Goal: Information Seeking & Learning: Learn about a topic

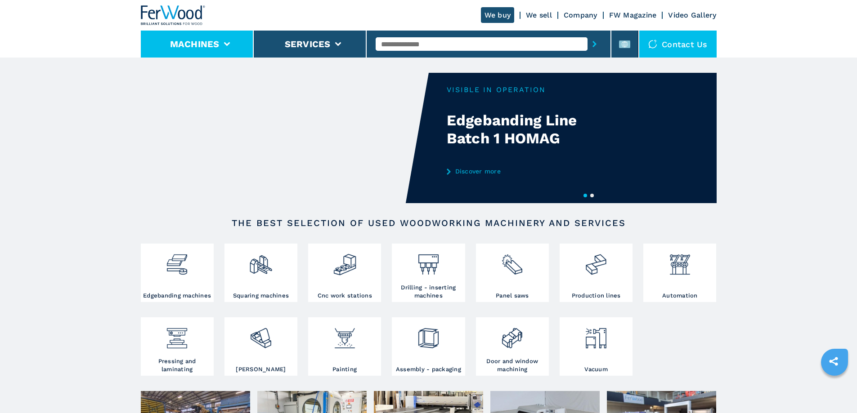
click at [208, 44] on button "Machines" at bounding box center [194, 44] width 49 height 11
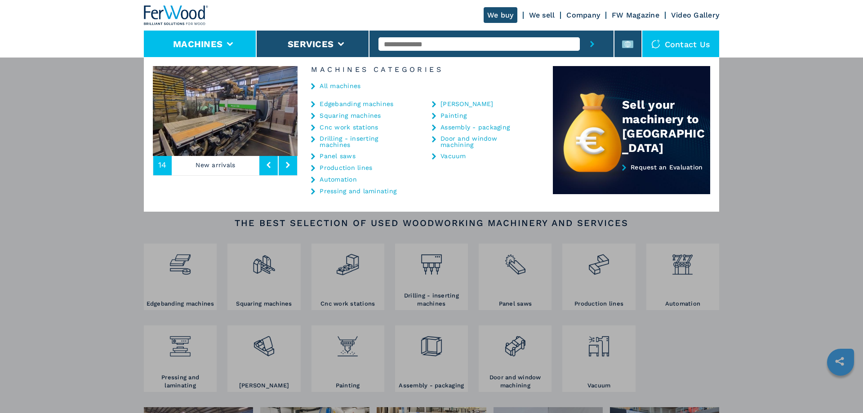
click at [409, 8] on div "We buy We sell Company FW Magazine Video Gallery" at bounding box center [431, 15] width 575 height 31
click at [814, 244] on div "**********" at bounding box center [431, 263] width 863 height 413
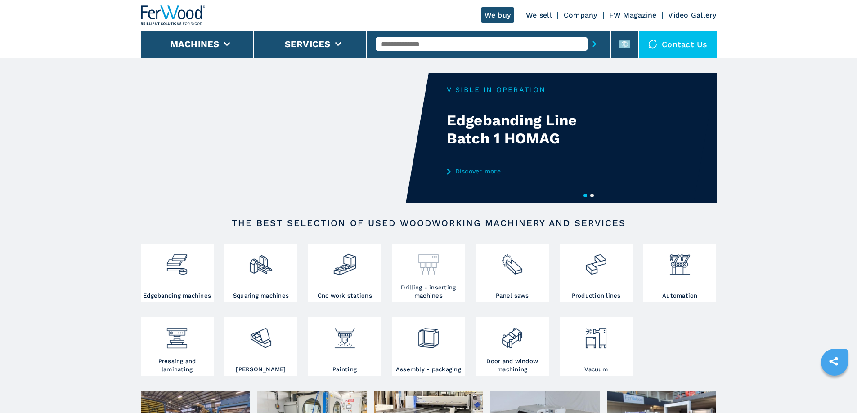
click at [449, 271] on div at bounding box center [428, 261] width 68 height 31
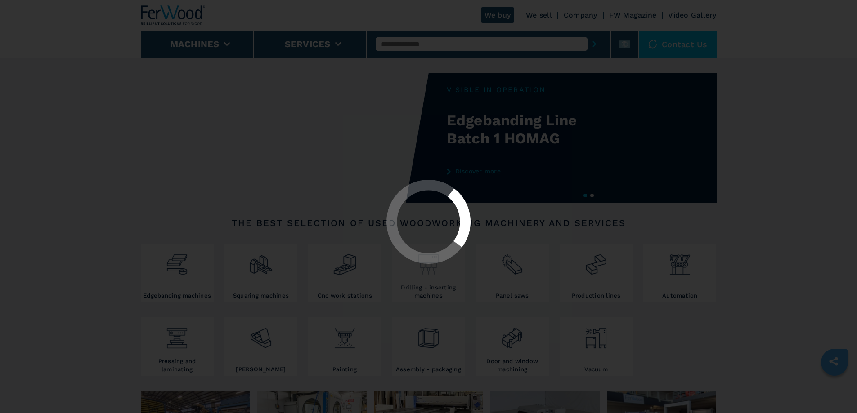
select select "**********"
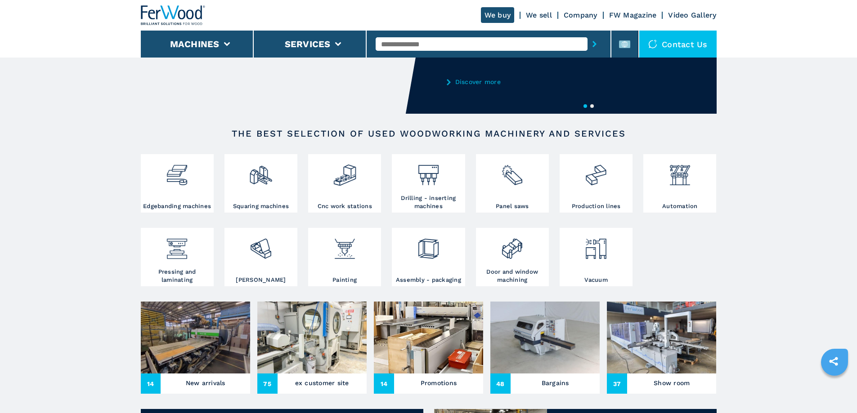
scroll to position [90, 0]
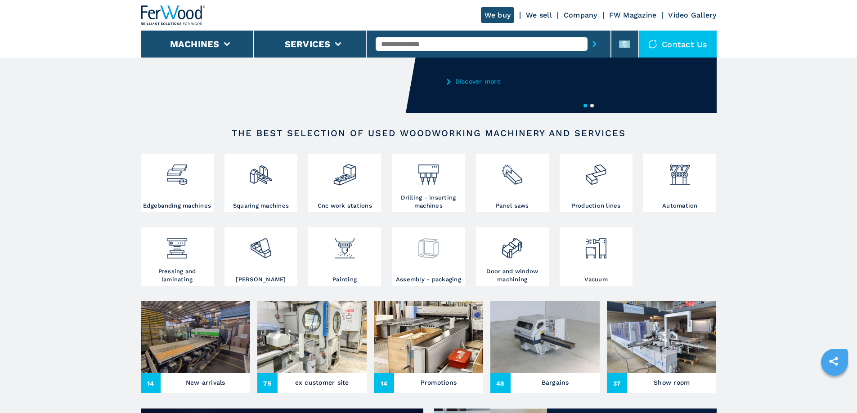
click at [439, 258] on img at bounding box center [428, 245] width 24 height 31
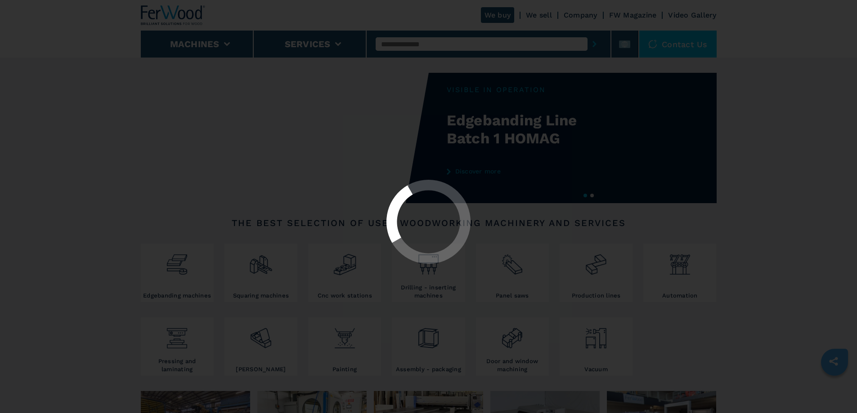
select select "**********"
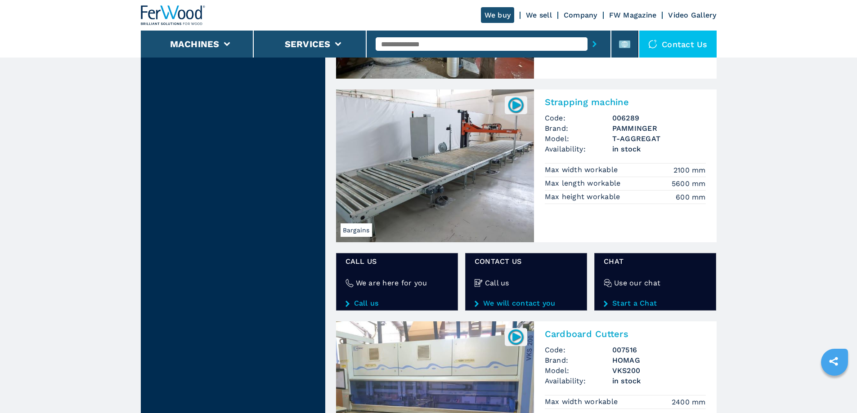
scroll to position [1259, 0]
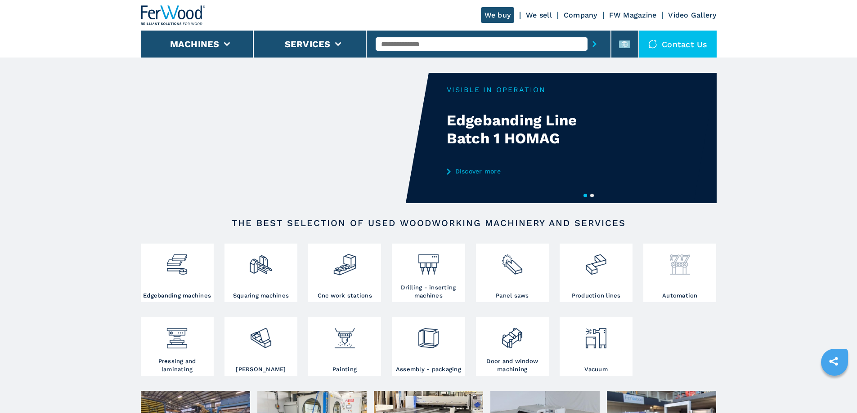
click at [691, 266] on div at bounding box center [679, 261] width 68 height 31
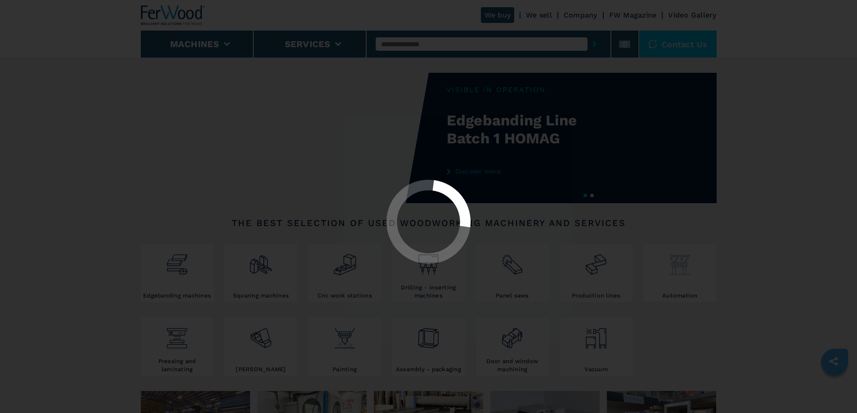
select select "**********"
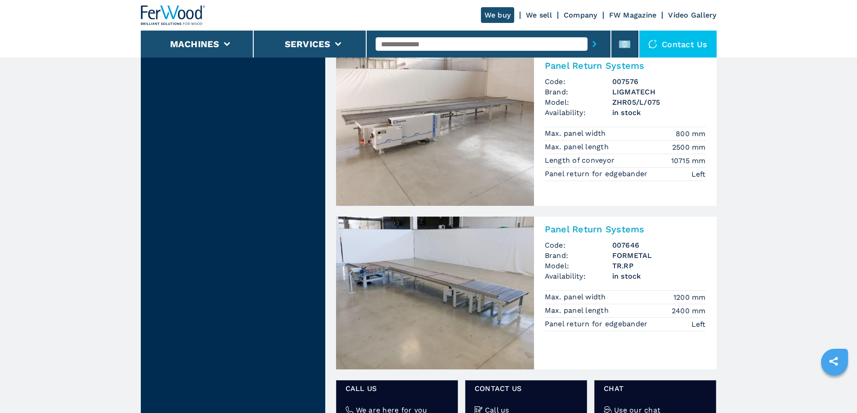
scroll to position [1124, 0]
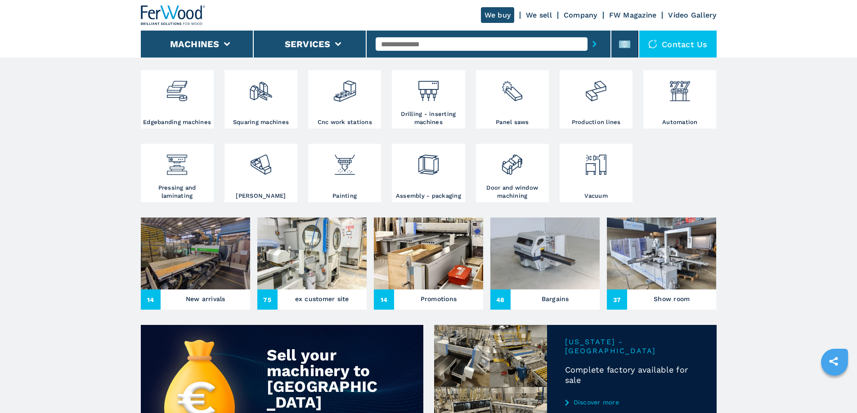
scroll to position [180, 0]
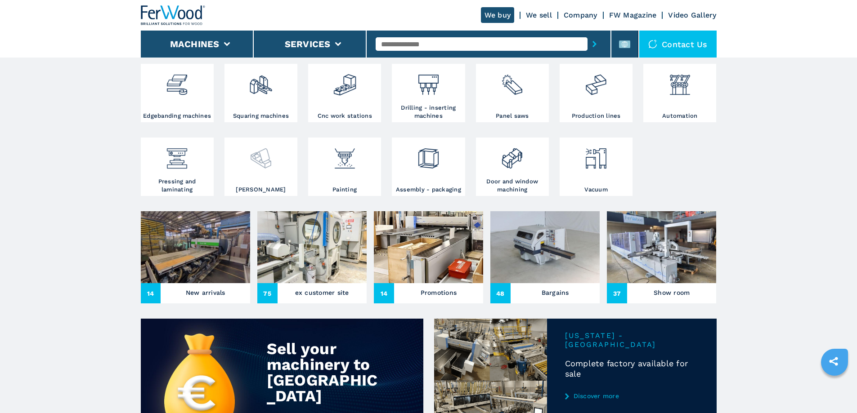
click at [260, 170] on img at bounding box center [261, 155] width 24 height 31
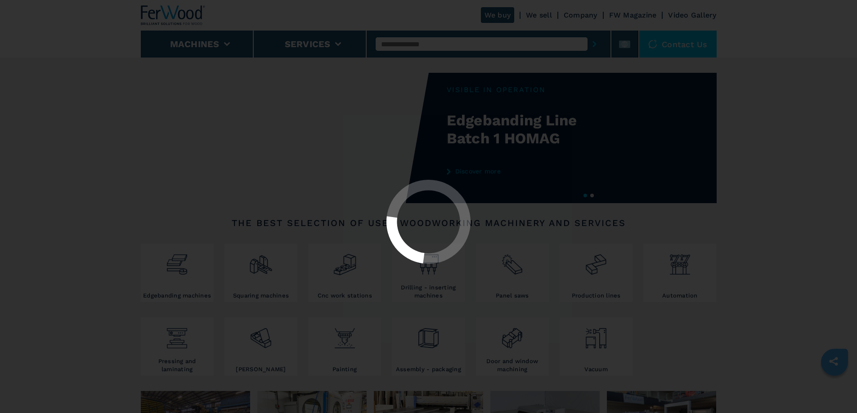
select select "*******"
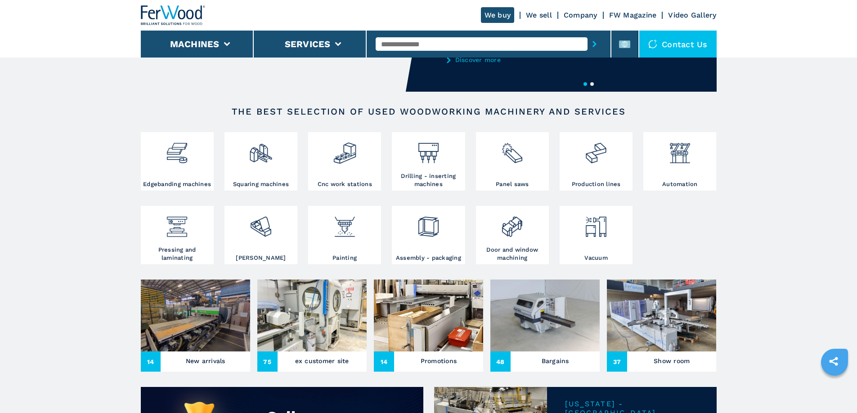
scroll to position [135, 0]
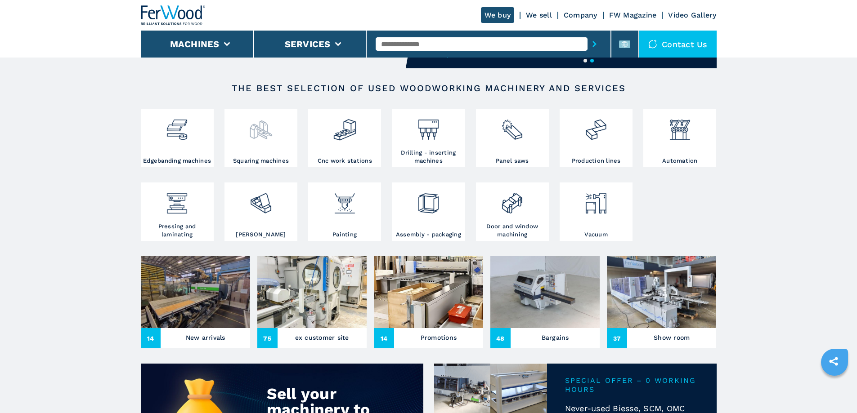
click at [255, 130] on img at bounding box center [261, 126] width 24 height 31
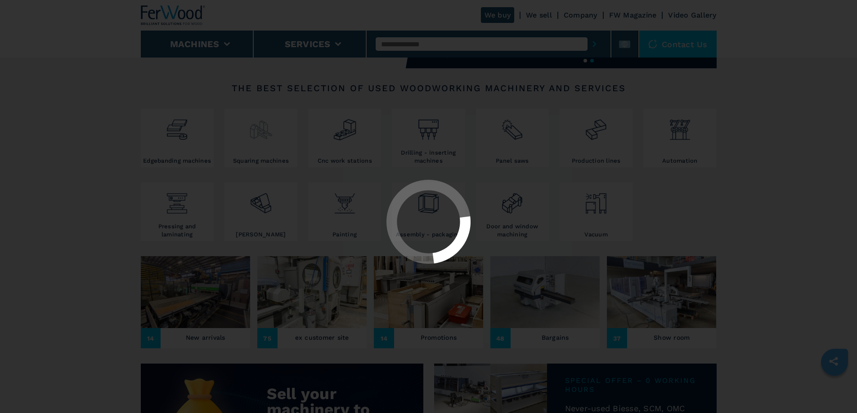
select select "**********"
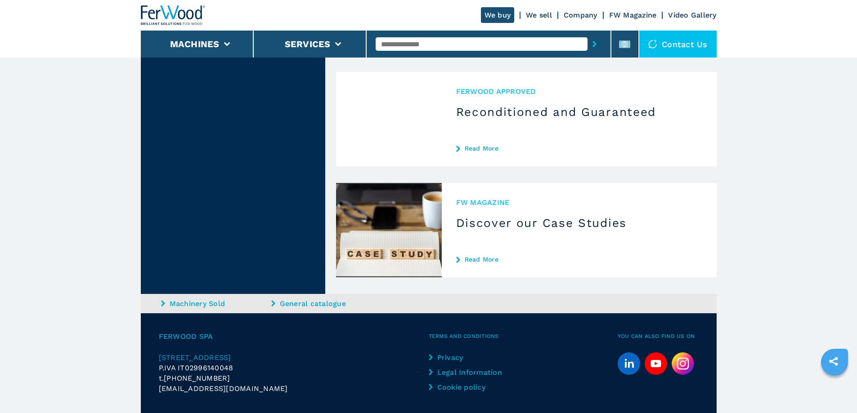
scroll to position [1191, 0]
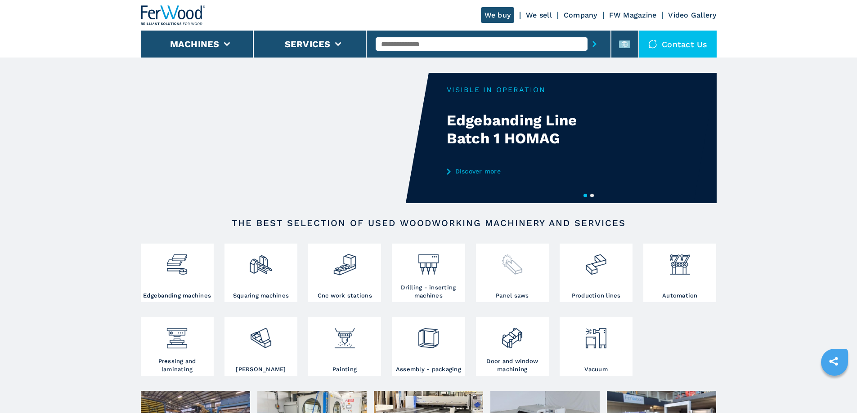
click at [520, 263] on img at bounding box center [512, 261] width 24 height 31
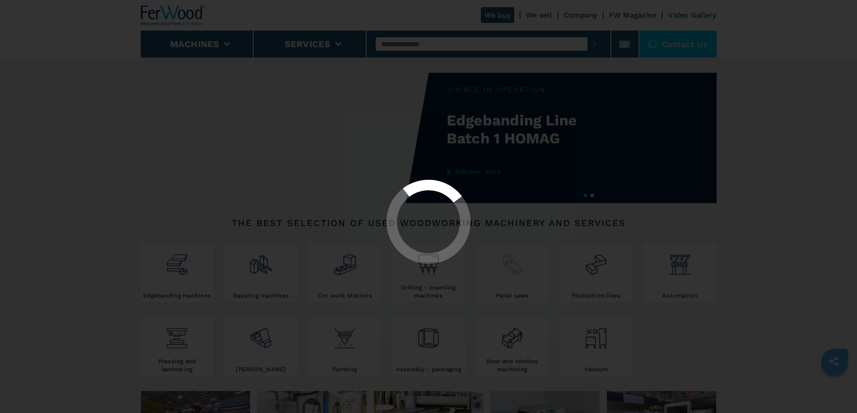
select select "**********"
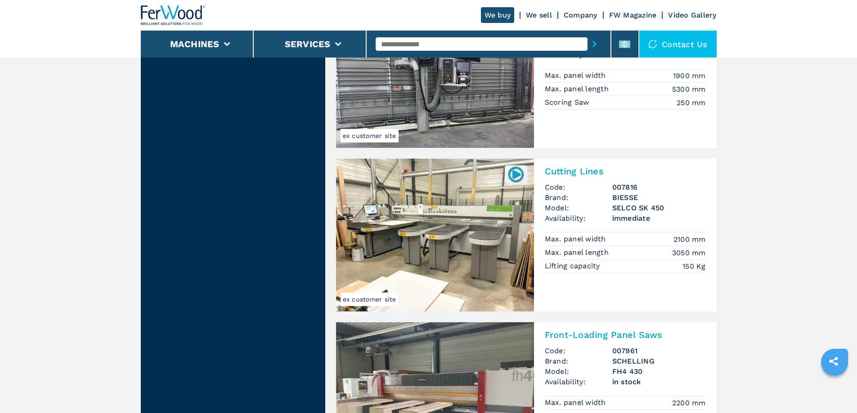
scroll to position [1034, 0]
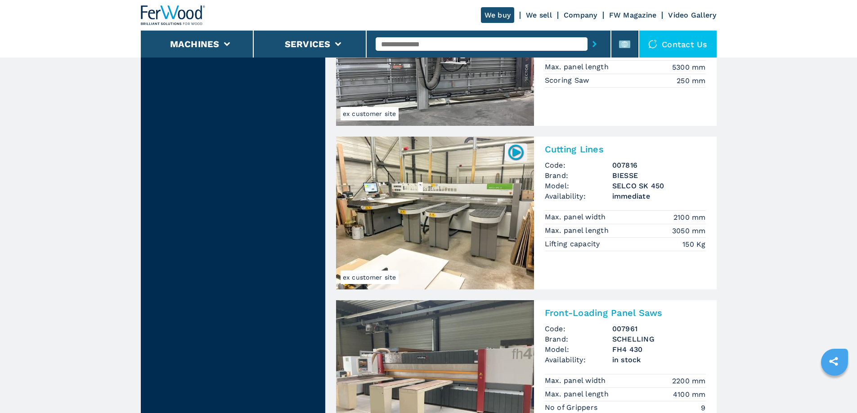
click at [476, 208] on img at bounding box center [435, 213] width 198 height 153
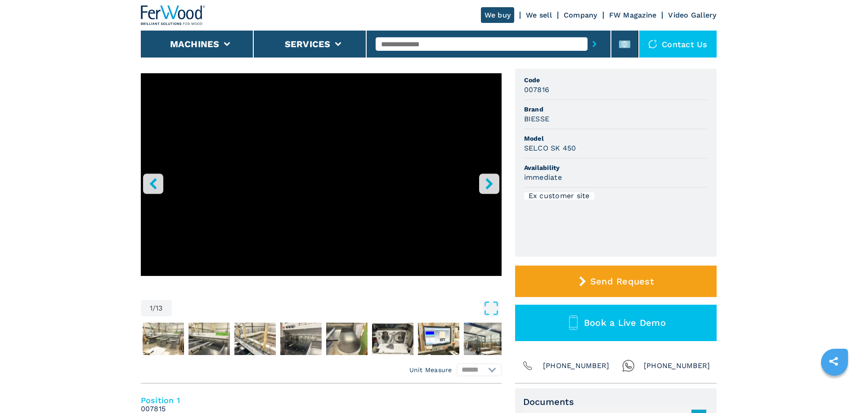
scroll to position [90, 0]
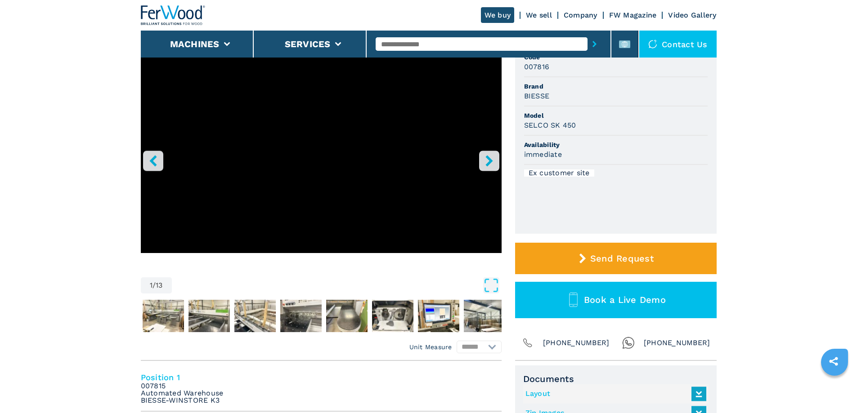
click at [486, 156] on icon "right-button" at bounding box center [488, 160] width 11 height 11
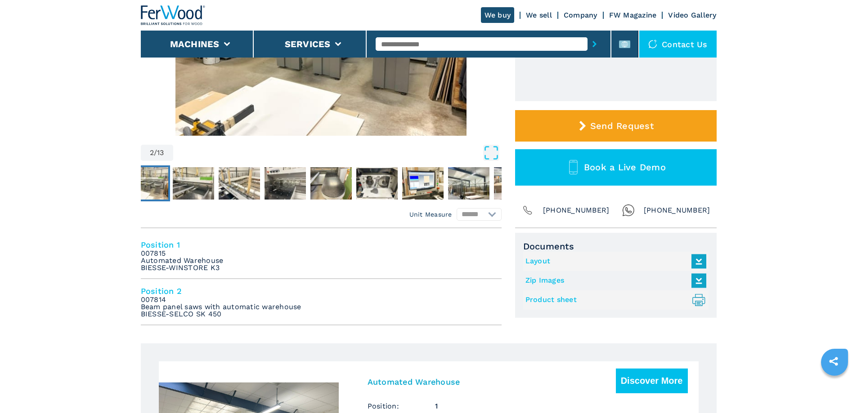
scroll to position [225, 0]
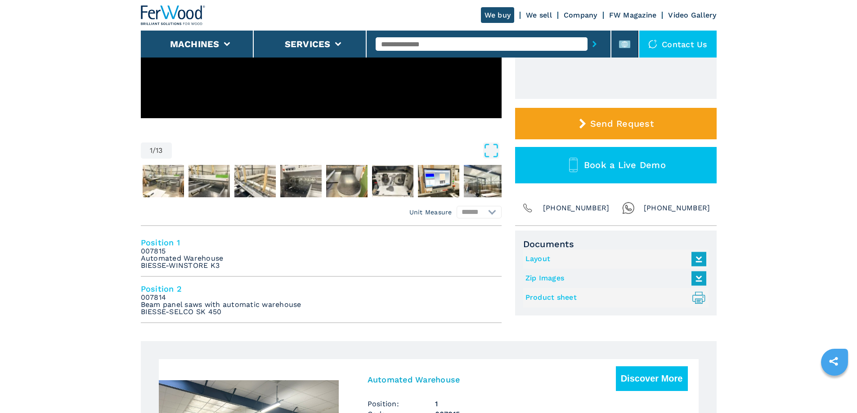
select select "**********"
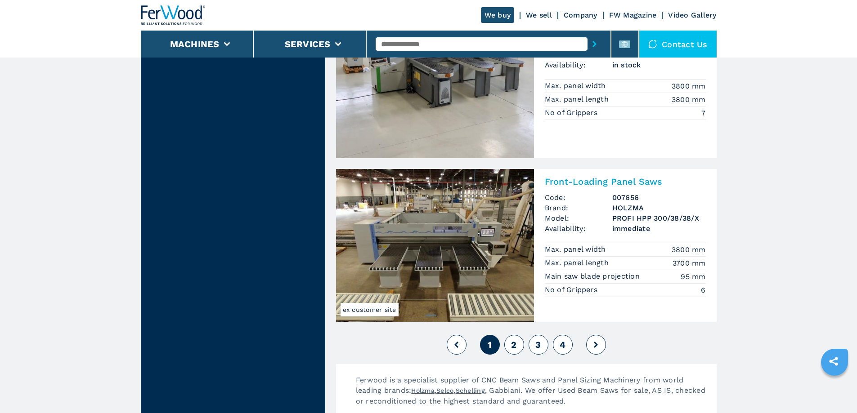
scroll to position [2068, 0]
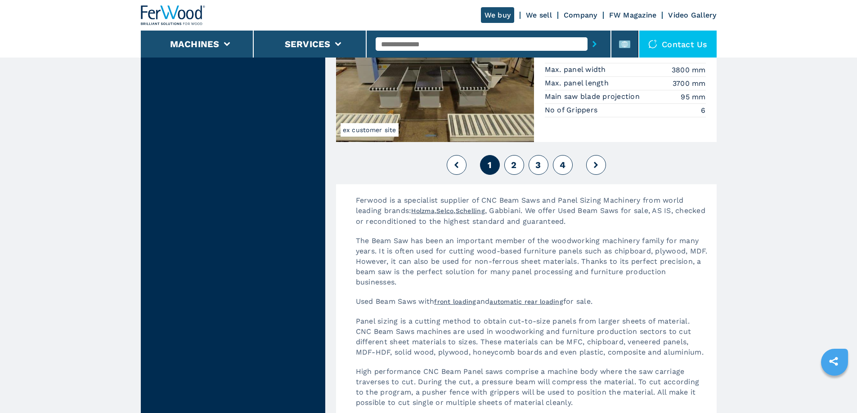
click at [593, 164] on icon at bounding box center [595, 165] width 4 height 6
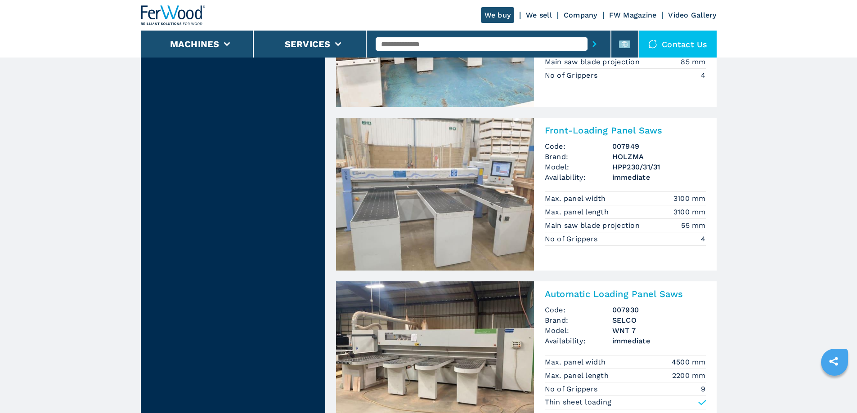
scroll to position [1798, 0]
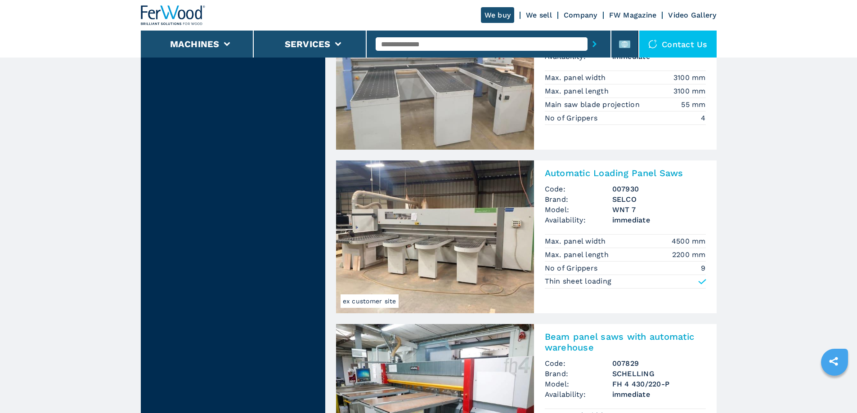
click at [459, 221] on img at bounding box center [435, 237] width 198 height 153
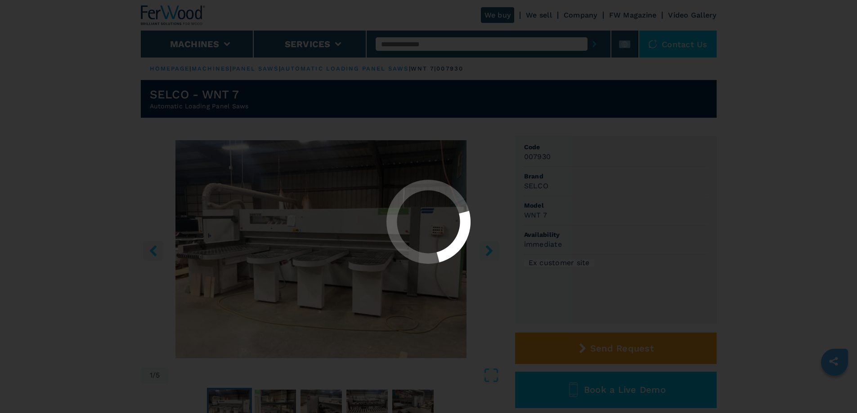
select select "**********"
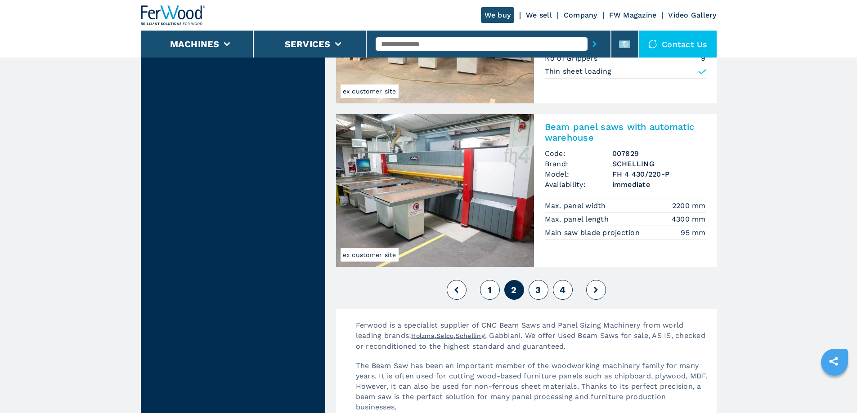
scroll to position [2053, 0]
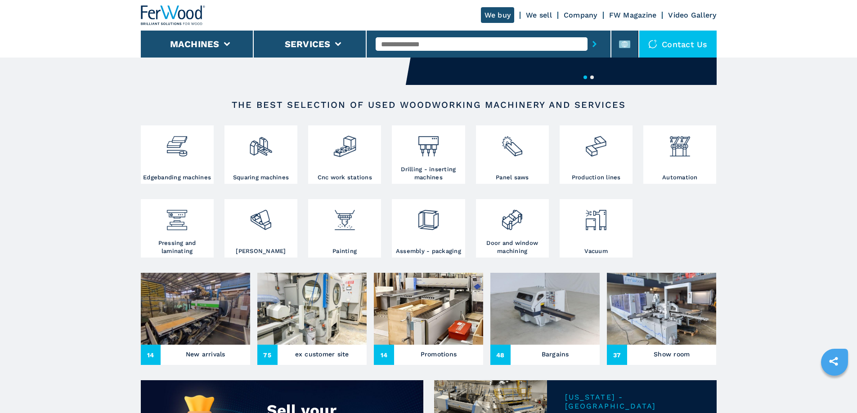
scroll to position [135, 0]
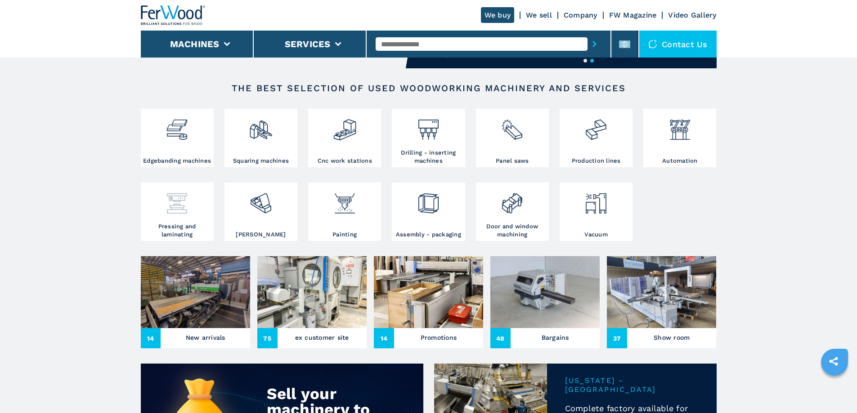
click at [188, 223] on div at bounding box center [177, 204] width 68 height 38
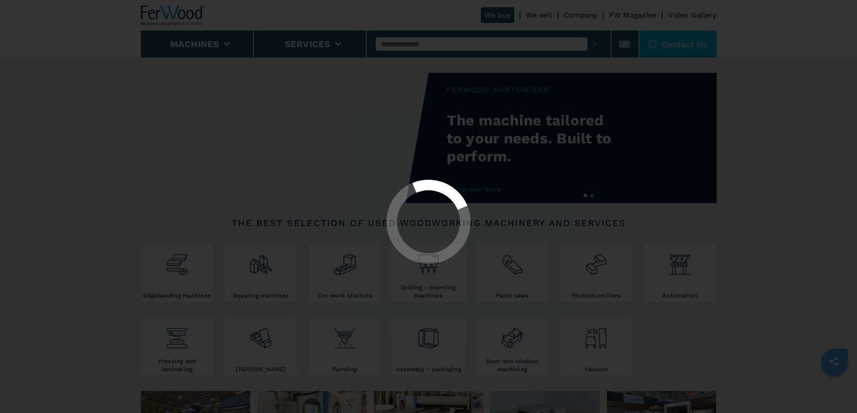
select select "**********"
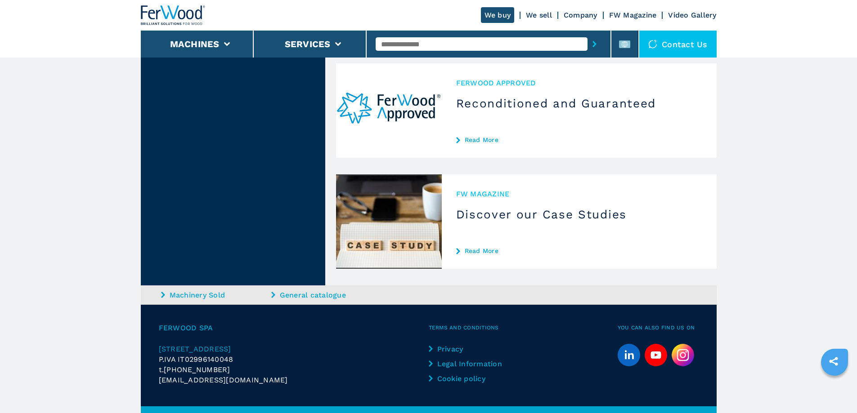
scroll to position [2516, 0]
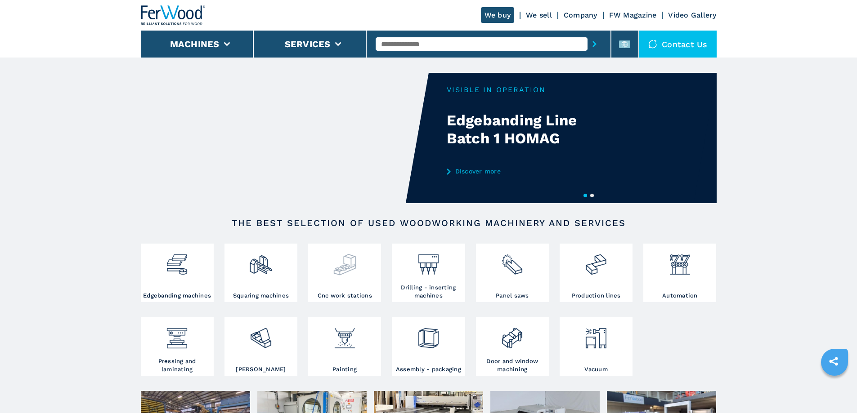
click at [332, 264] on div at bounding box center [344, 261] width 68 height 31
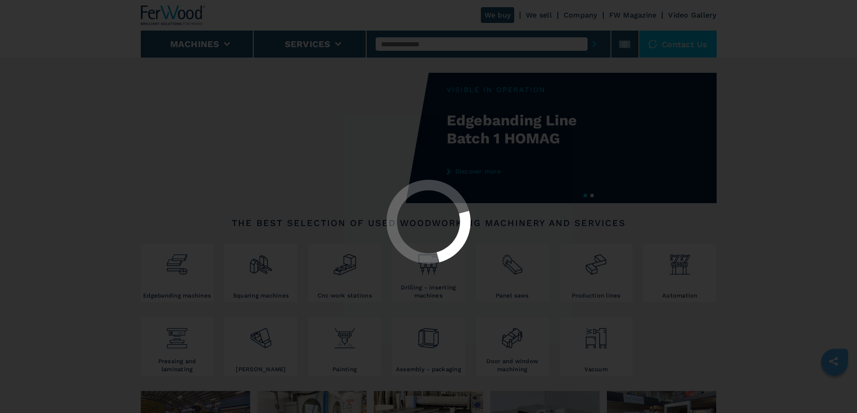
select select "**********"
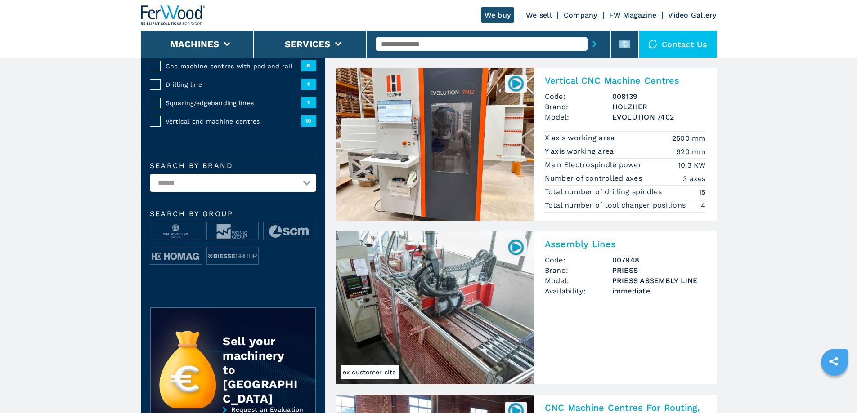
scroll to position [66, 0]
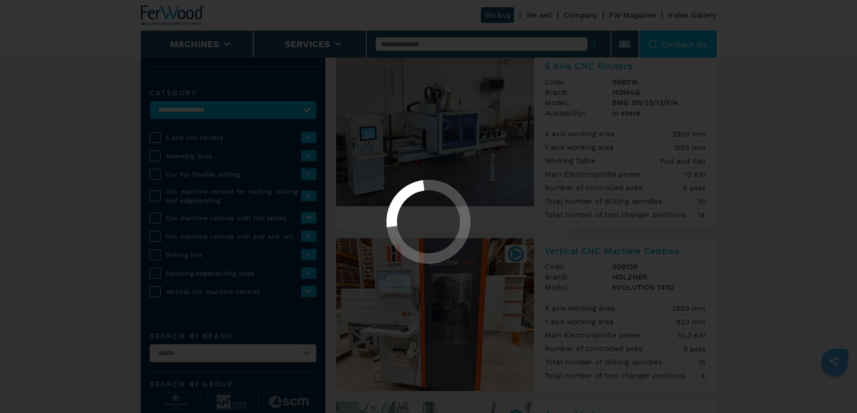
select select "**********"
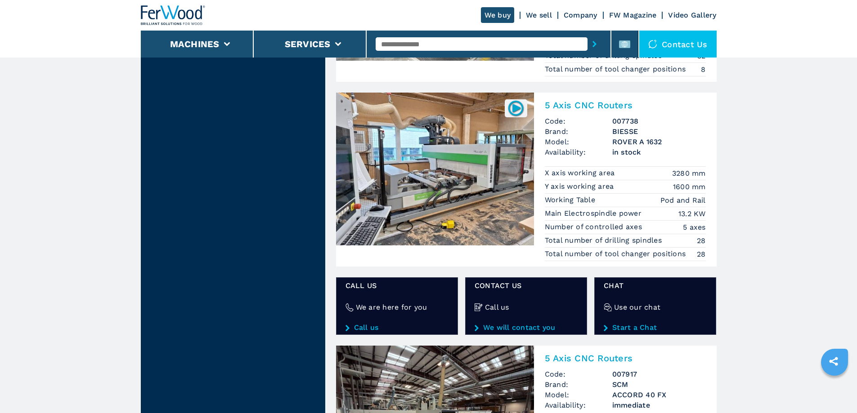
scroll to position [1347, 0]
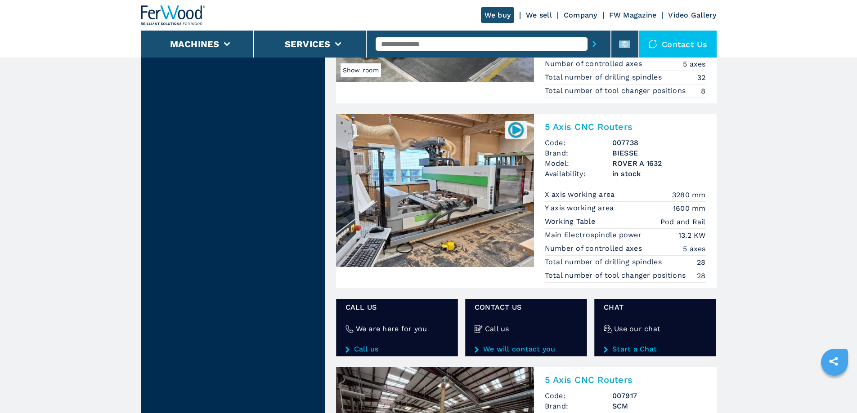
click at [591, 129] on h2 "5 Axis CNC Routers" at bounding box center [624, 126] width 161 height 11
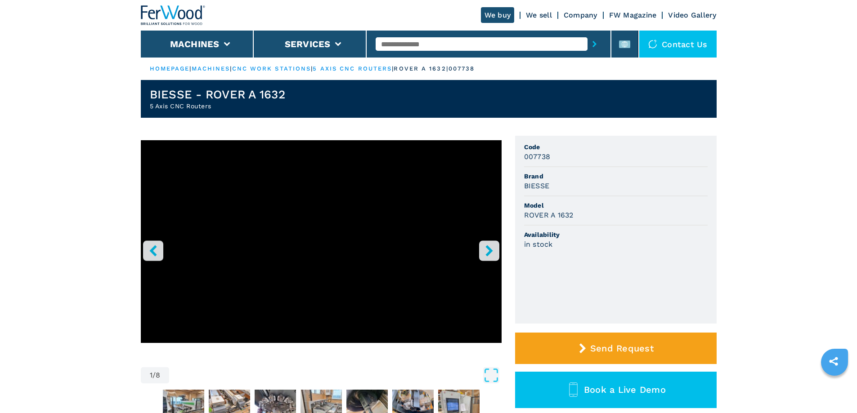
click at [485, 246] on icon "right-button" at bounding box center [488, 250] width 11 height 11
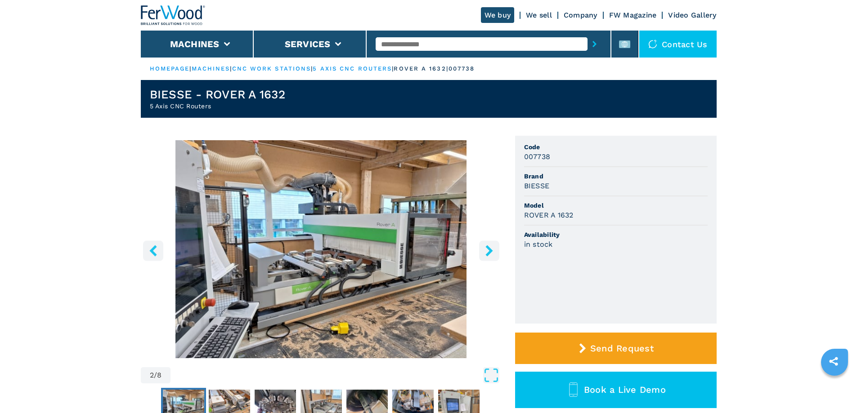
click at [487, 245] on icon "right-button" at bounding box center [488, 250] width 7 height 11
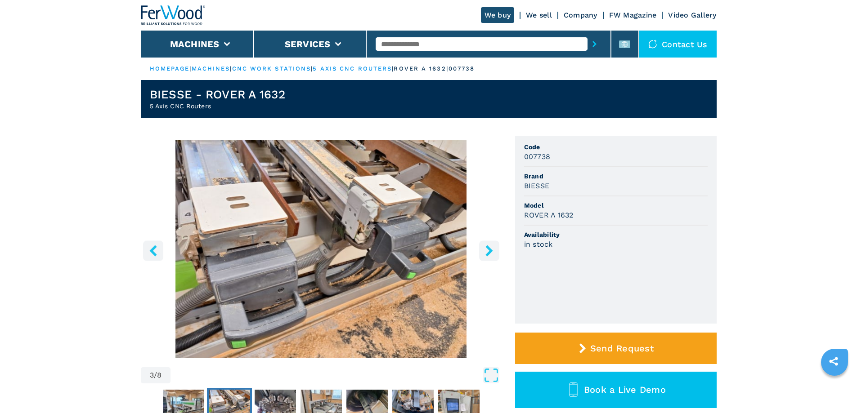
click at [487, 245] on icon "right-button" at bounding box center [488, 250] width 7 height 11
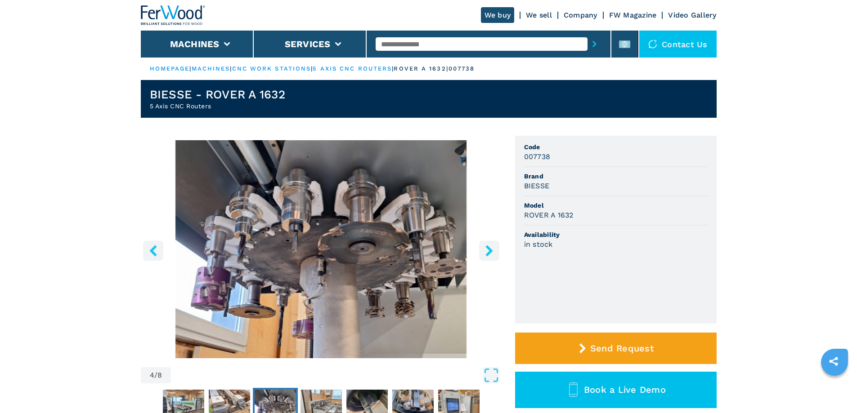
click at [487, 245] on icon "right-button" at bounding box center [488, 250] width 7 height 11
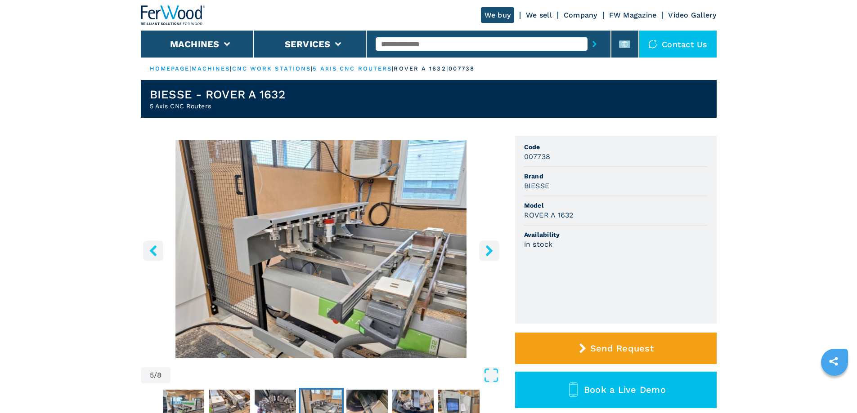
click at [487, 245] on icon "right-button" at bounding box center [488, 250] width 7 height 11
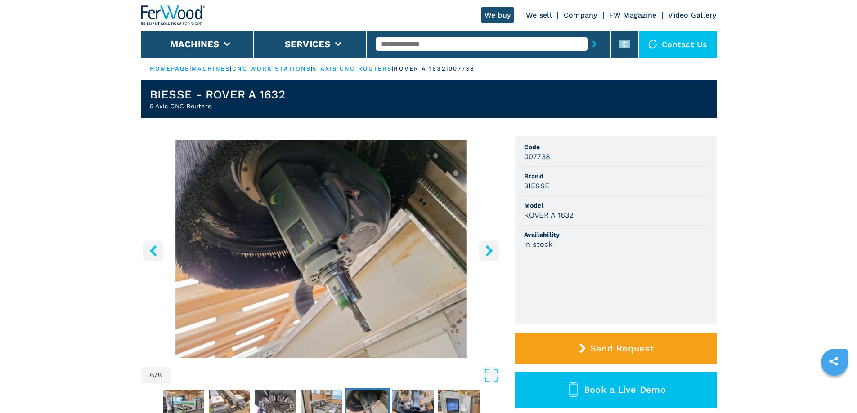
click at [487, 245] on icon "right-button" at bounding box center [488, 250] width 7 height 11
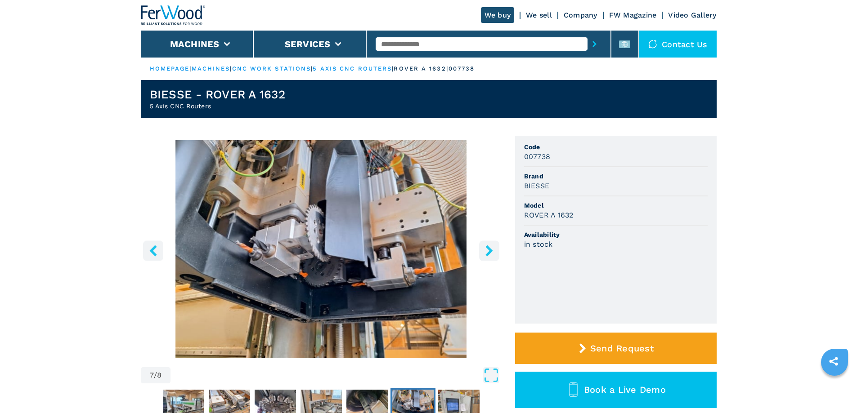
click at [156, 245] on button "left-button" at bounding box center [153, 251] width 20 height 20
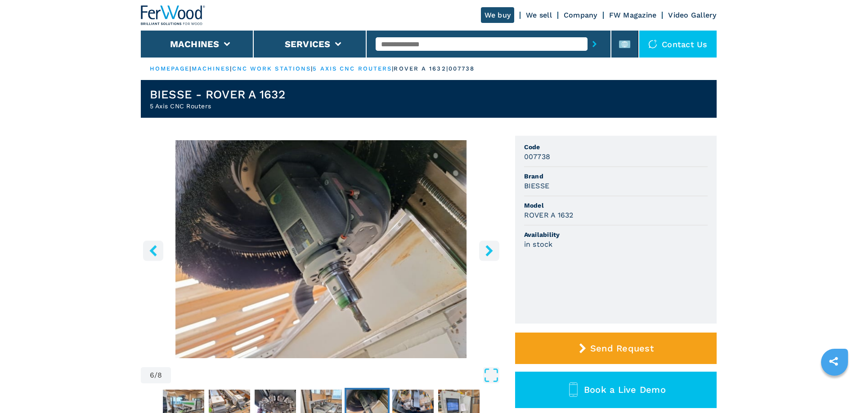
click at [489, 247] on icon "right-button" at bounding box center [488, 250] width 11 height 11
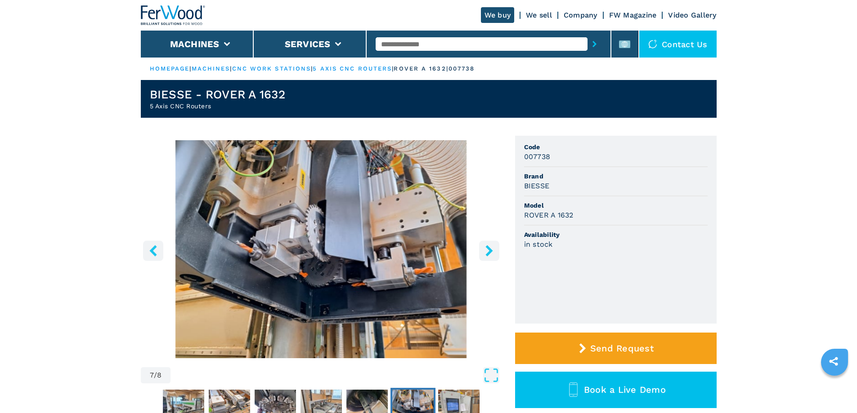
click at [489, 247] on icon "right-button" at bounding box center [488, 250] width 11 height 11
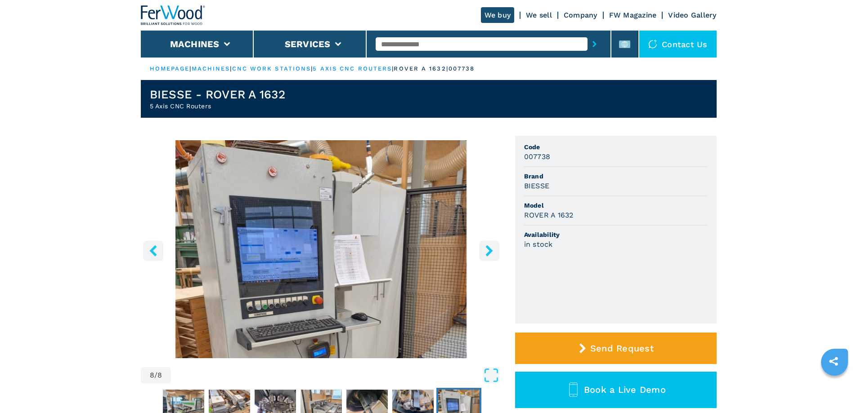
click at [489, 247] on icon "right-button" at bounding box center [488, 250] width 11 height 11
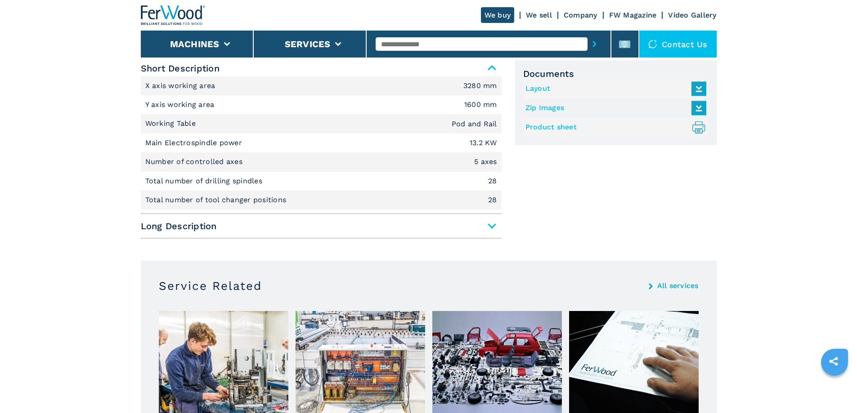
scroll to position [405, 0]
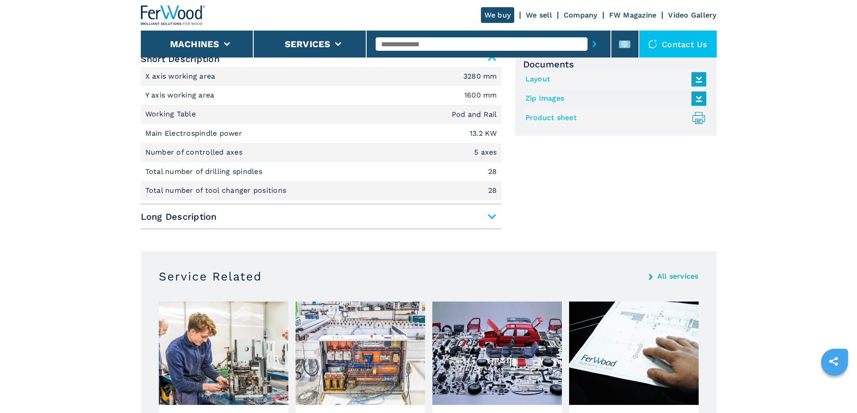
click at [491, 220] on span "Long Description" at bounding box center [321, 217] width 361 height 16
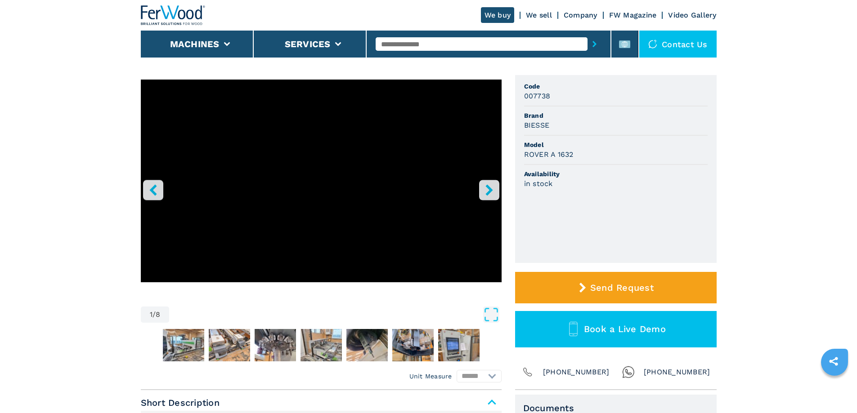
scroll to position [45, 0]
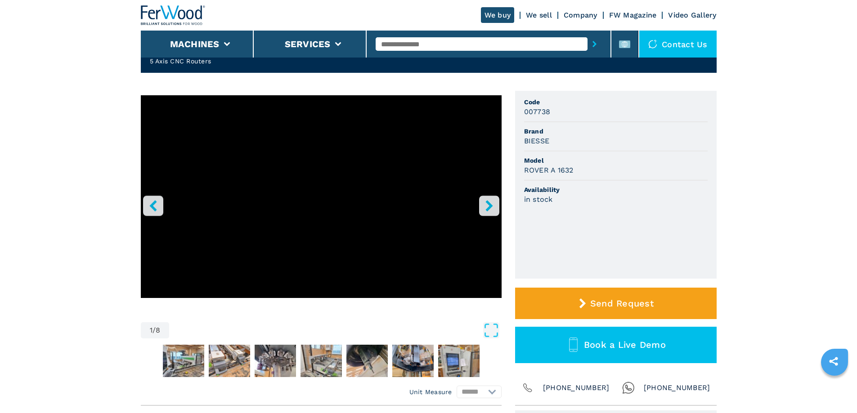
click at [495, 209] on button "right-button" at bounding box center [489, 206] width 20 height 20
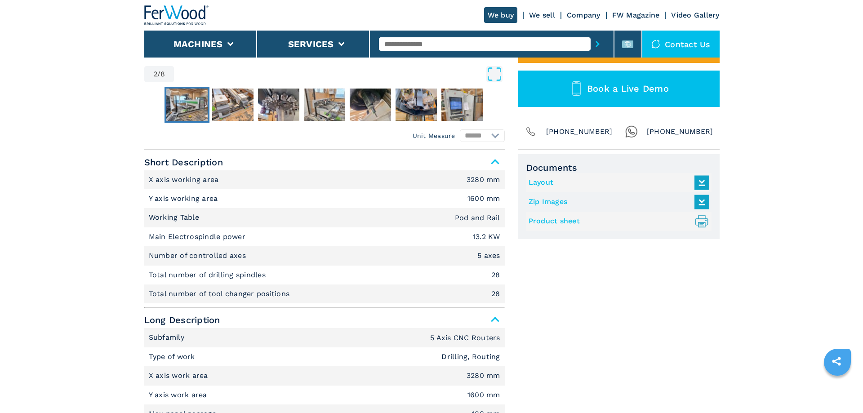
scroll to position [270, 0]
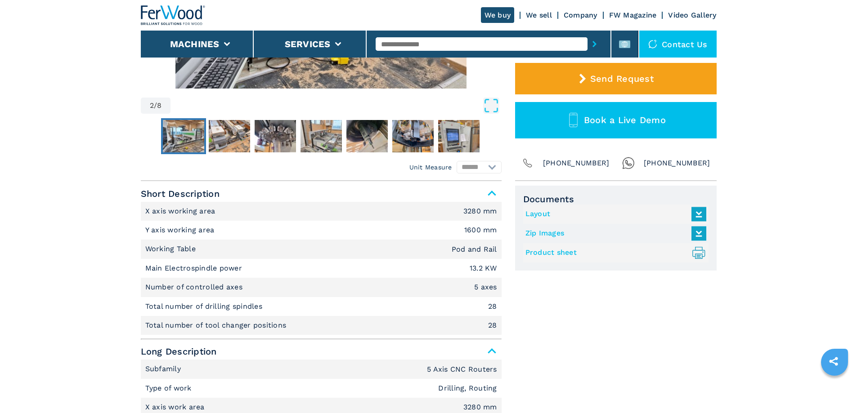
click at [702, 209] on icon at bounding box center [698, 214] width 19 height 19
click at [700, 233] on icon at bounding box center [698, 233] width 19 height 19
click at [604, 257] on link "Product sheet .prefix__st0{stroke-linecap:round;stroke-linejoin:round}.prefix__…" at bounding box center [613, 252] width 176 height 15
click at [685, 45] on div "Contact us" at bounding box center [677, 44] width 77 height 27
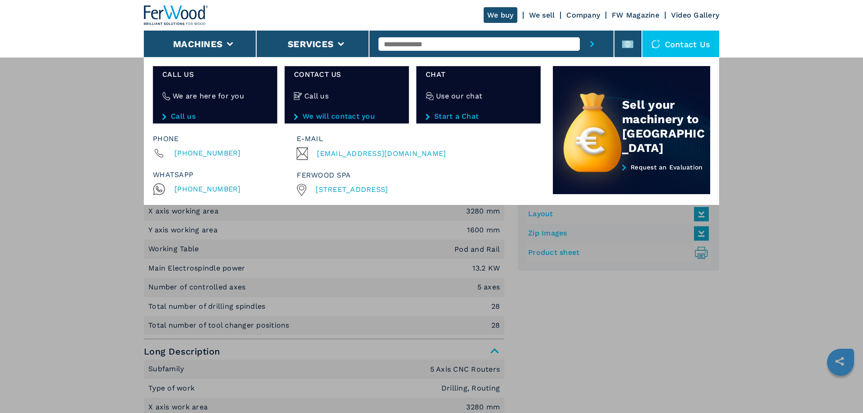
click at [388, 191] on span "[STREET_ADDRESS]" at bounding box center [352, 189] width 72 height 9
